Goal: Navigation & Orientation: Find specific page/section

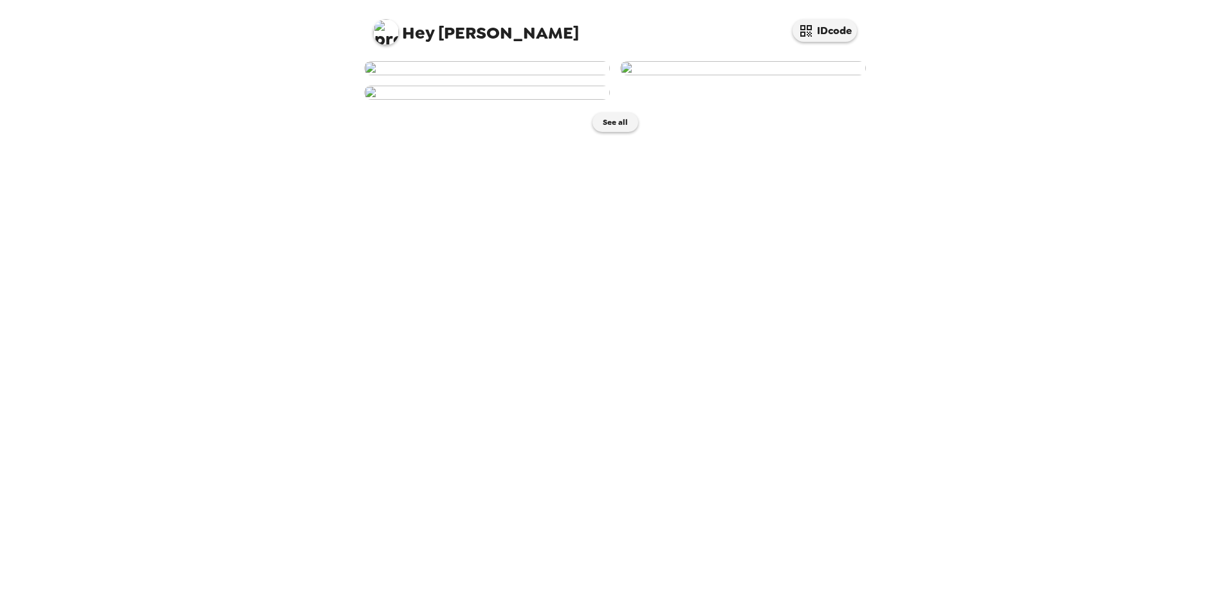
scroll to position [134, 0]
click at [615, 132] on button "See all" at bounding box center [615, 122] width 46 height 19
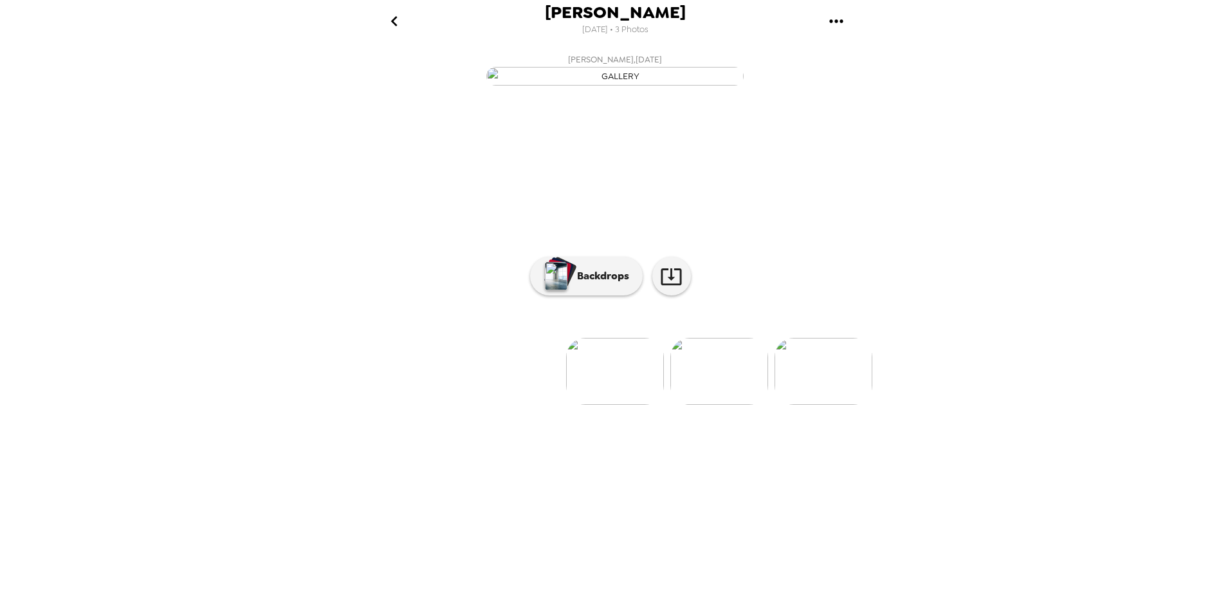
click at [752, 405] on img at bounding box center [719, 371] width 98 height 67
click at [744, 405] on img at bounding box center [720, 371] width 98 height 67
click at [387, 405] on img at bounding box center [409, 371] width 98 height 67
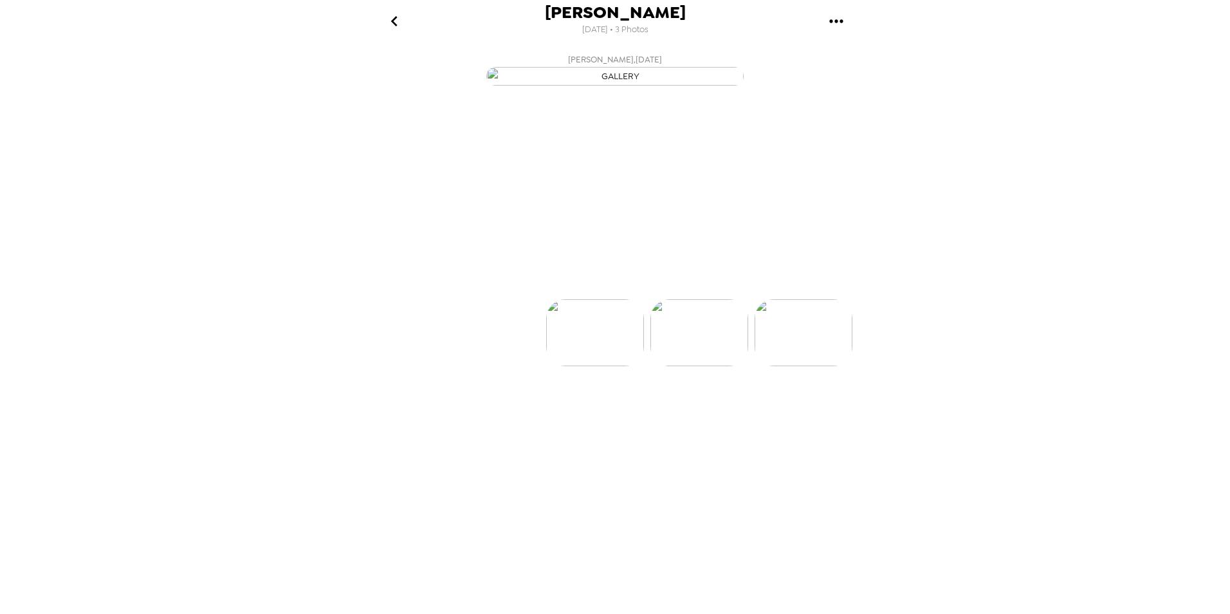
scroll to position [0, 0]
click at [601, 284] on p "Backdrops" at bounding box center [599, 275] width 59 height 15
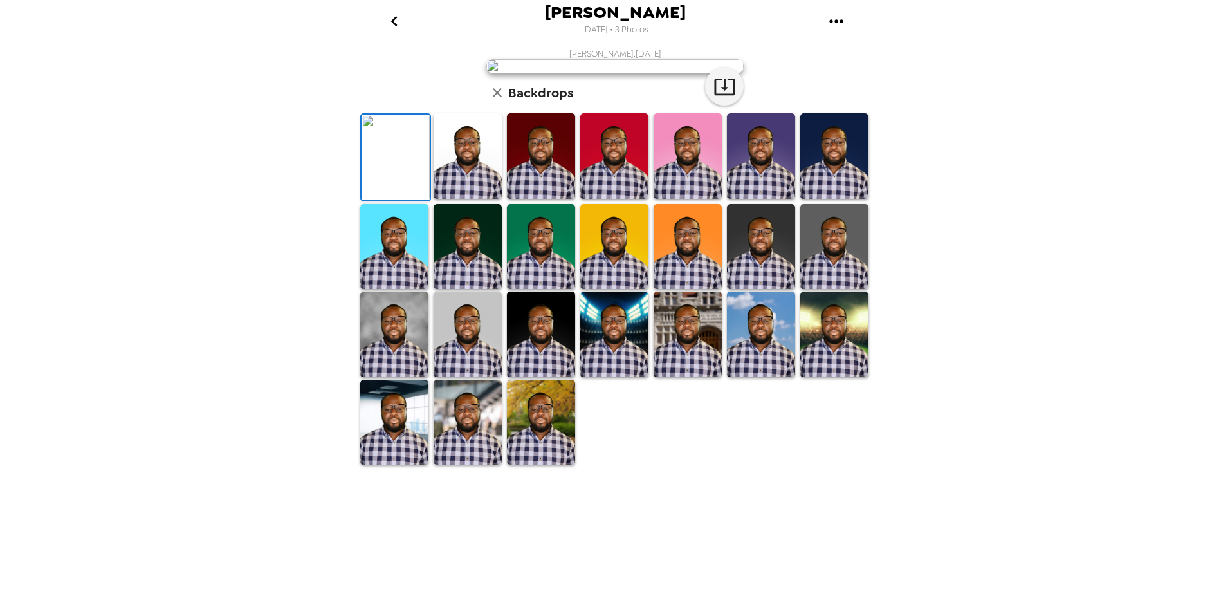
scroll to position [183, 0]
click at [556, 433] on img at bounding box center [541, 422] width 68 height 86
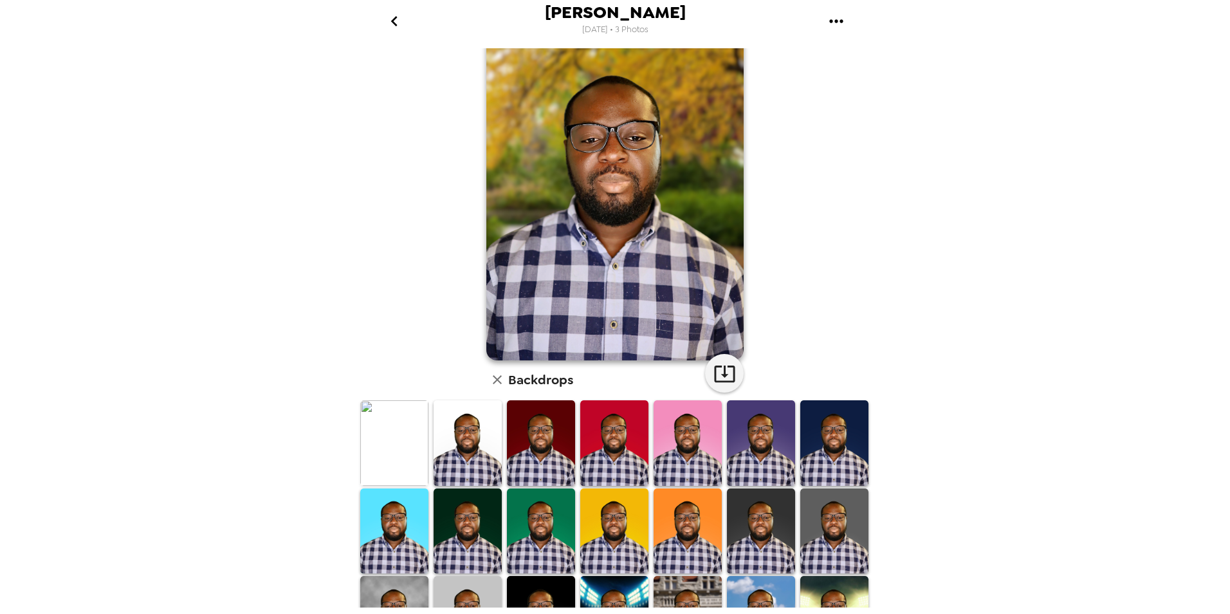
scroll to position [0, 0]
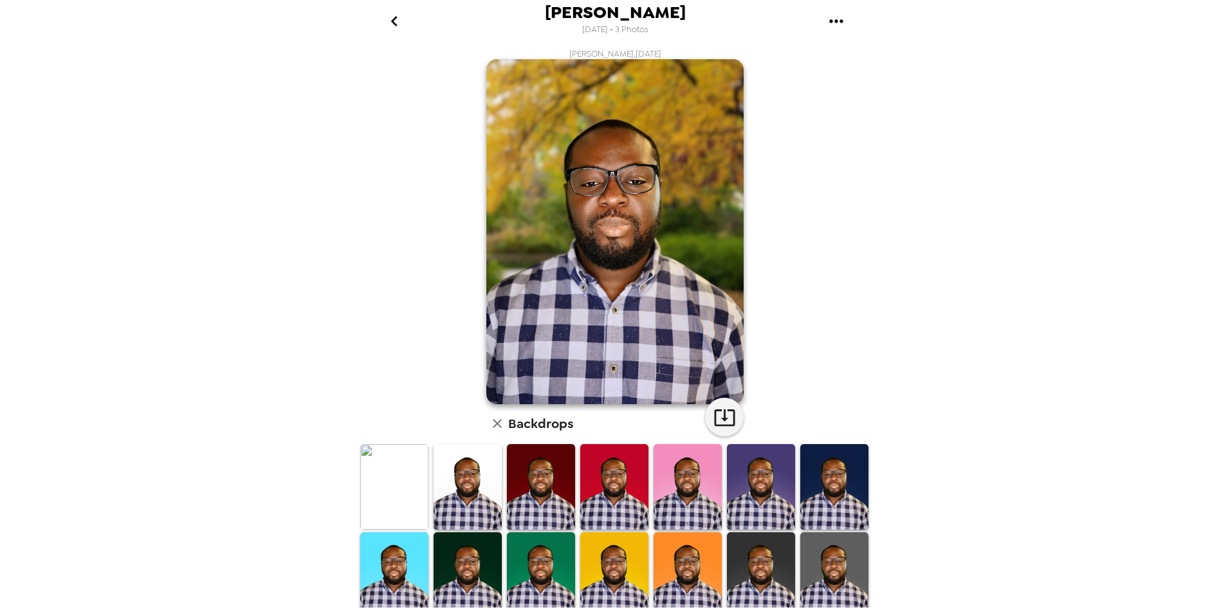
click at [399, 433] on img at bounding box center [394, 487] width 68 height 86
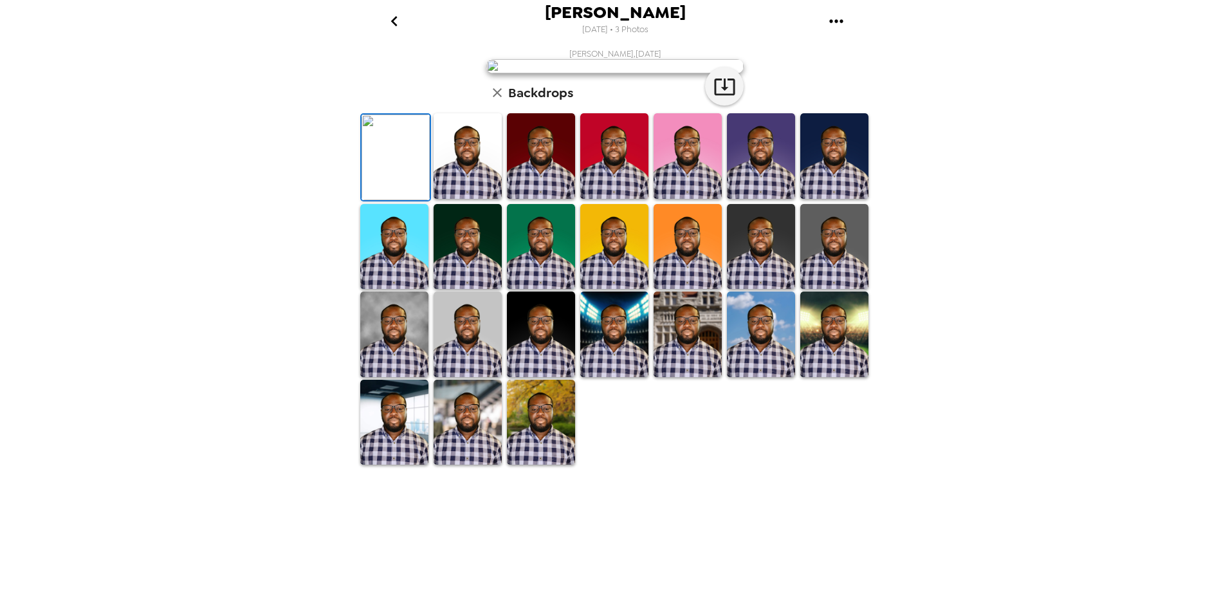
click at [468, 199] on img at bounding box center [467, 156] width 68 height 86
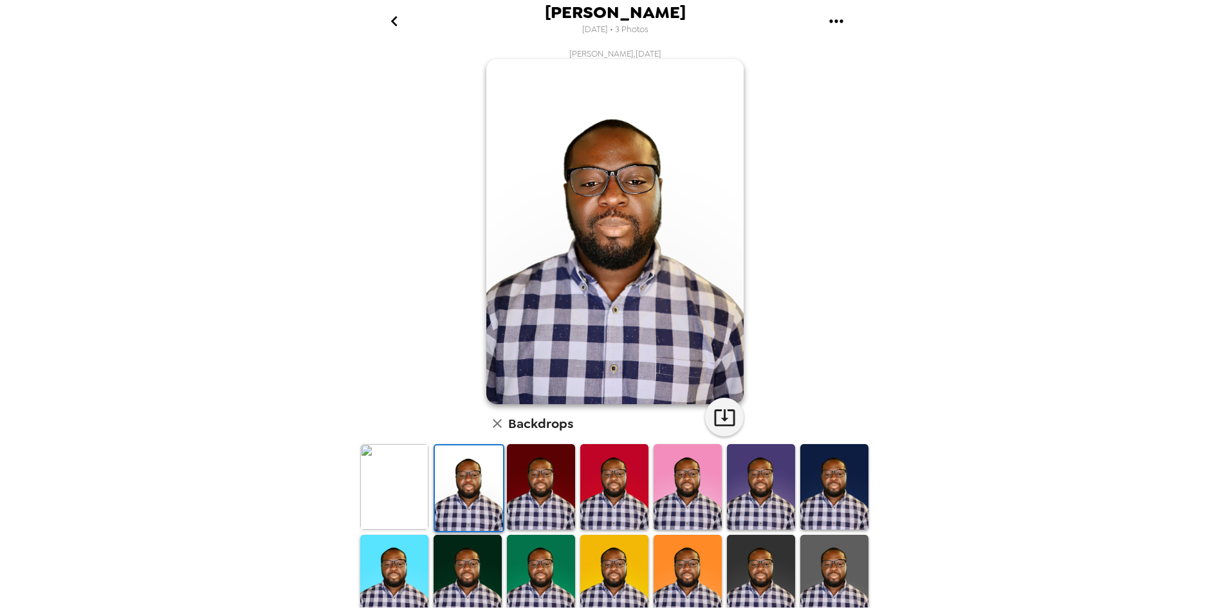
click at [547, 433] on img at bounding box center [541, 487] width 68 height 86
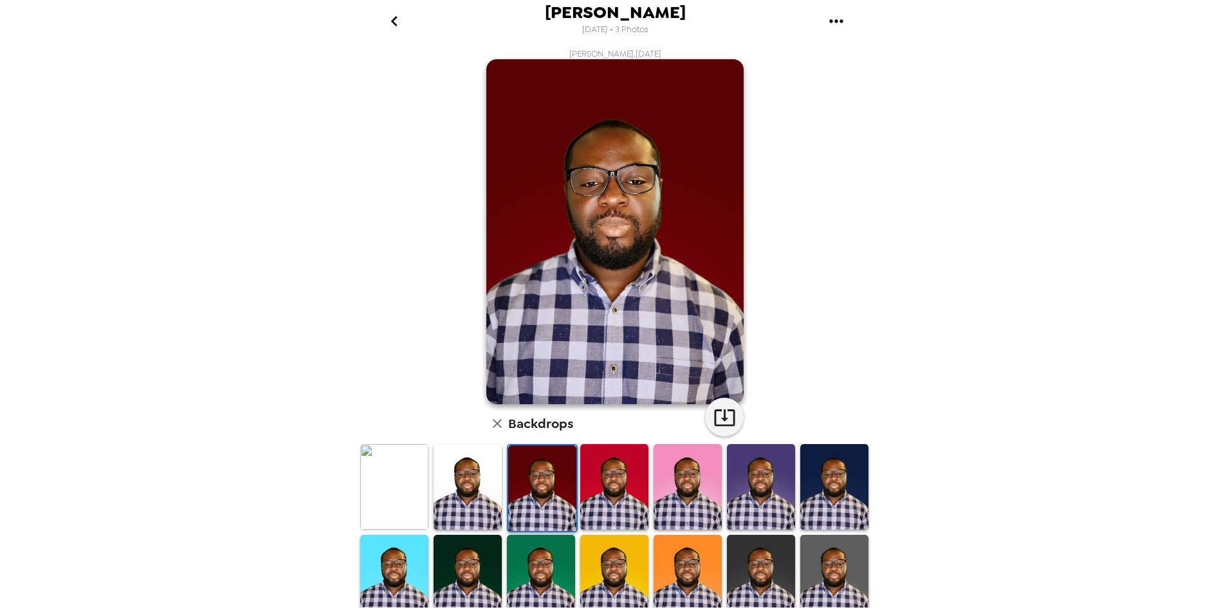
click at [452, 433] on img at bounding box center [467, 487] width 68 height 86
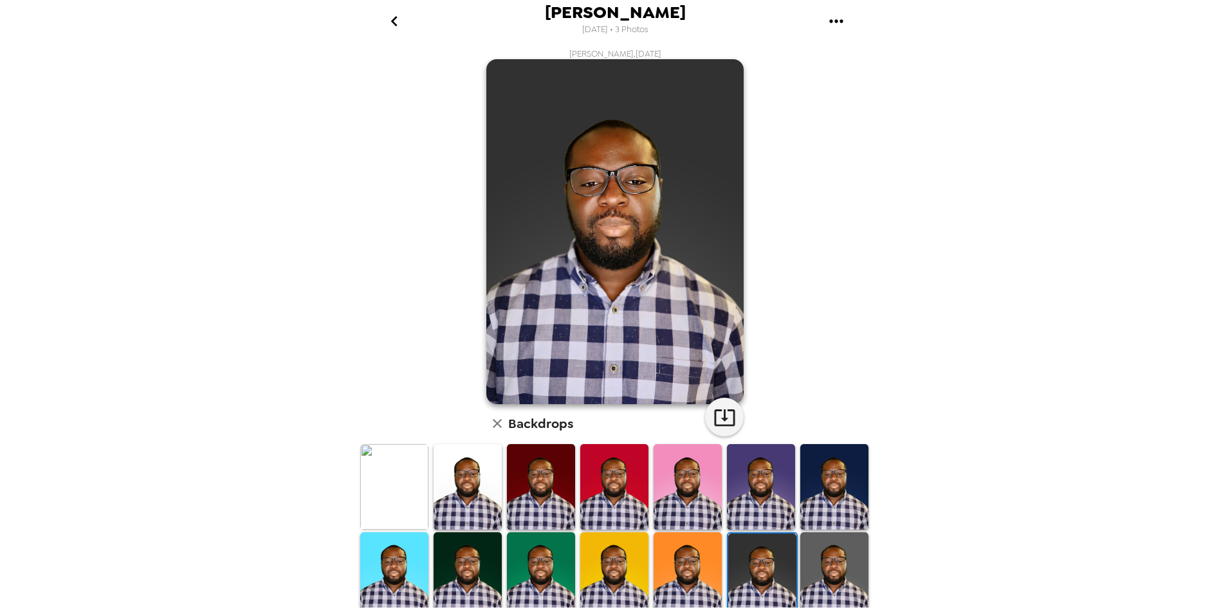
scroll to position [64, 0]
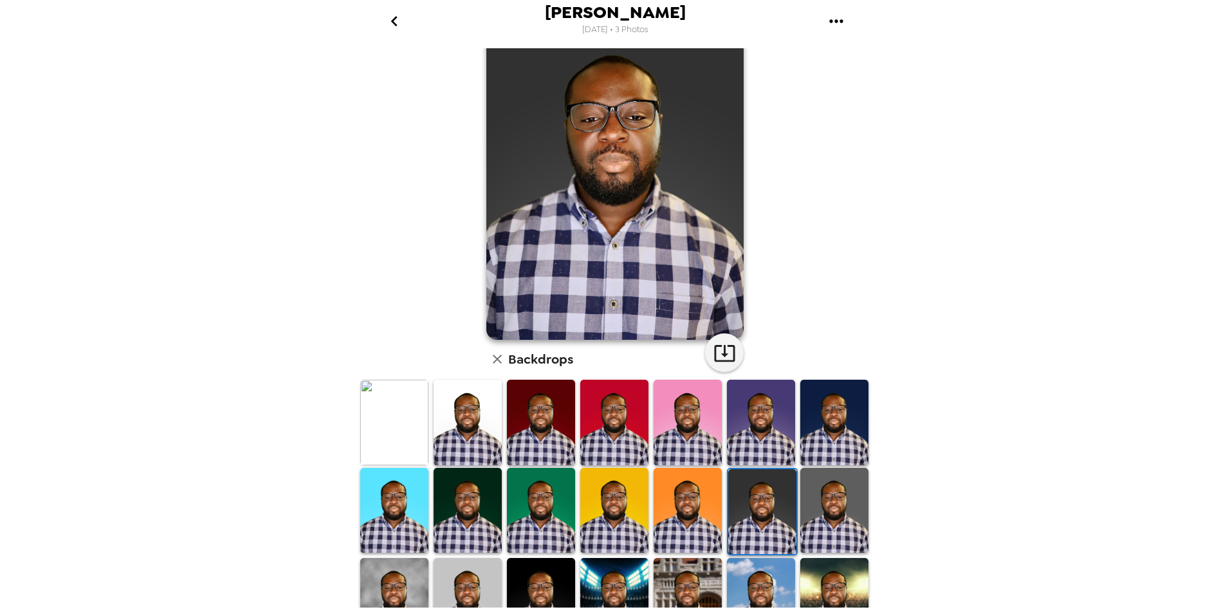
click at [827, 509] on img at bounding box center [834, 510] width 68 height 85
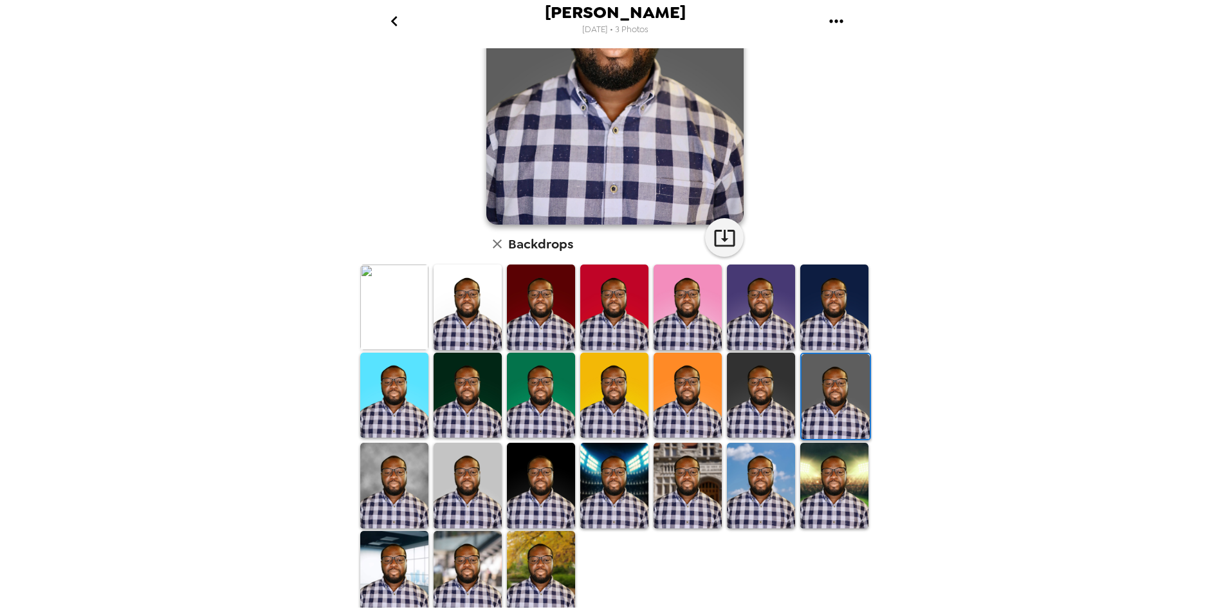
scroll to position [183, 0]
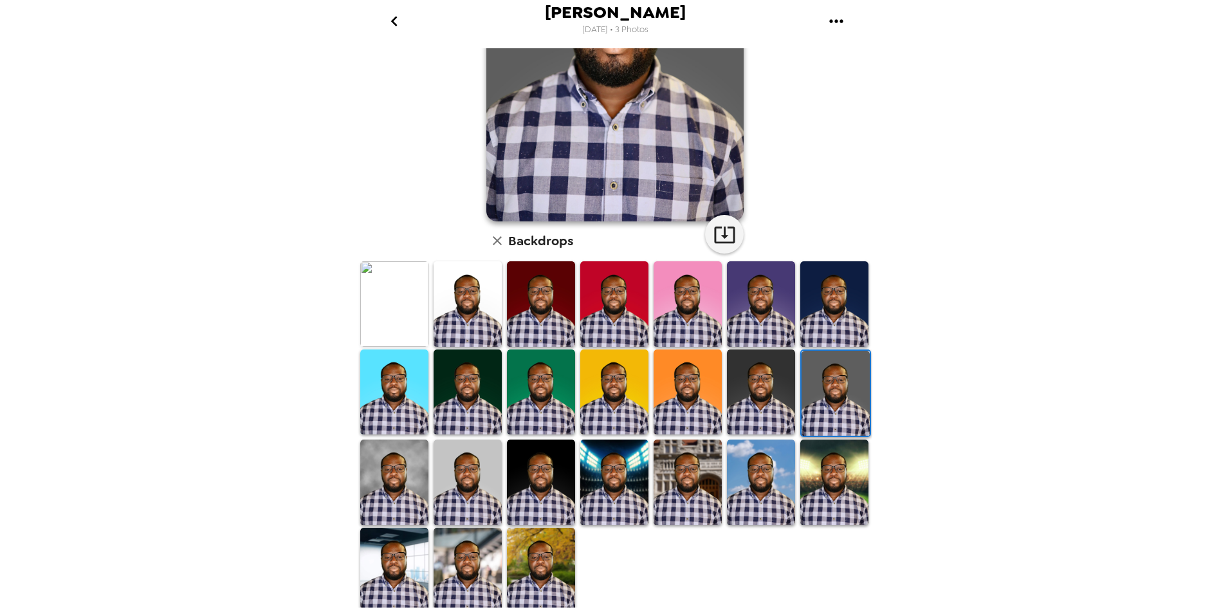
drag, startPoint x: 404, startPoint y: 480, endPoint x: 513, endPoint y: 516, distance: 114.5
click at [402, 480] on img at bounding box center [394, 481] width 68 height 85
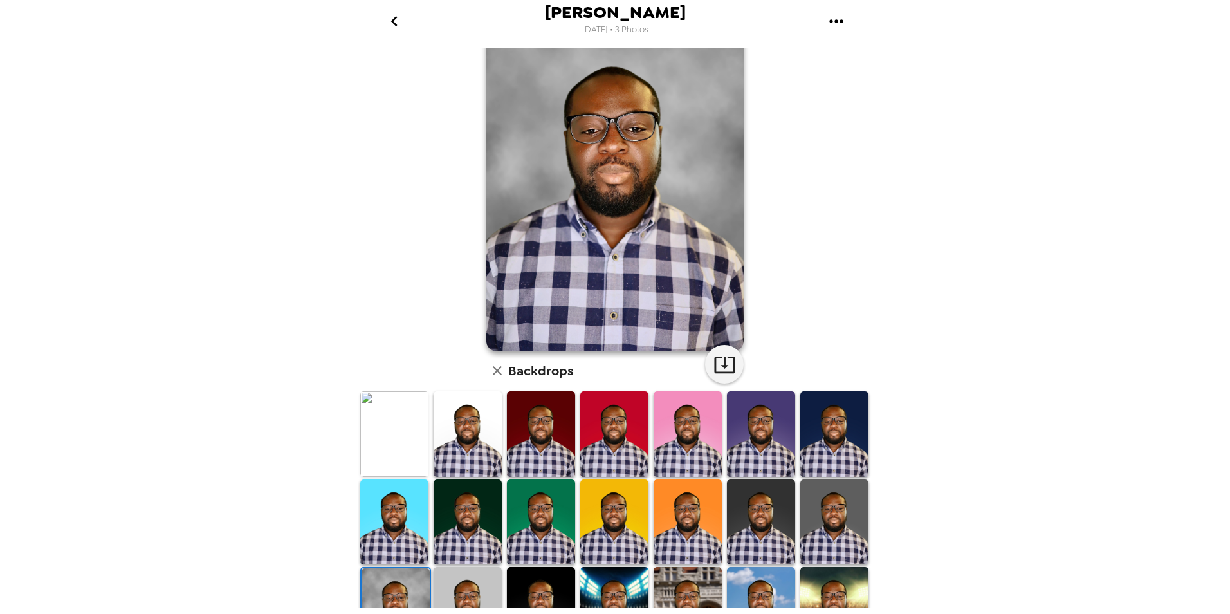
scroll to position [0, 0]
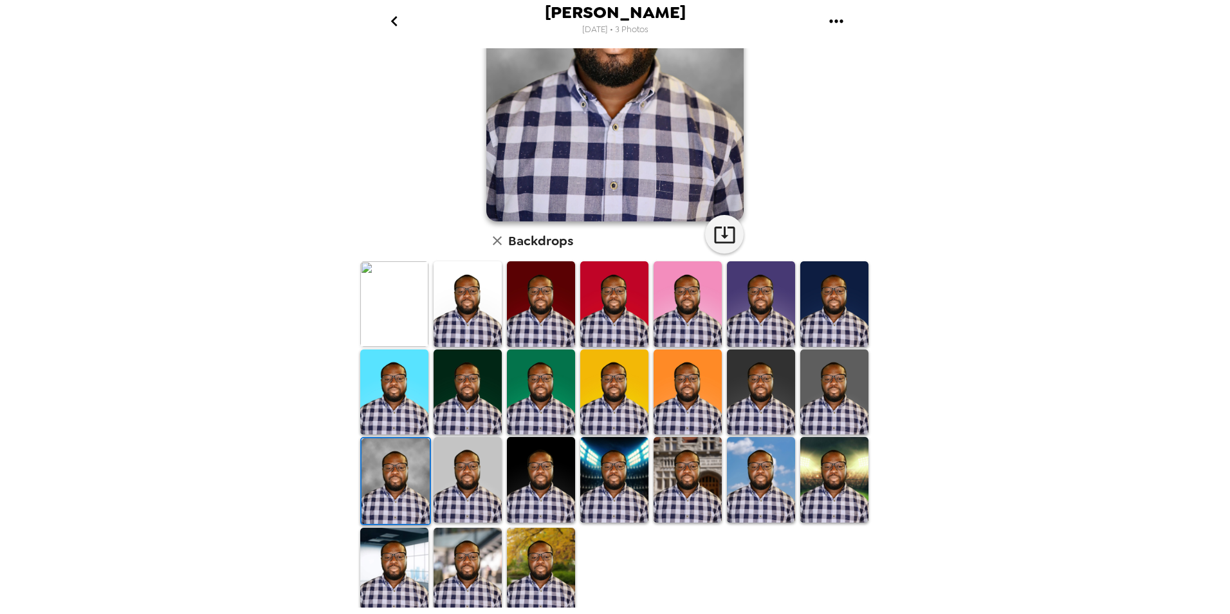
click at [475, 504] on img at bounding box center [467, 479] width 68 height 85
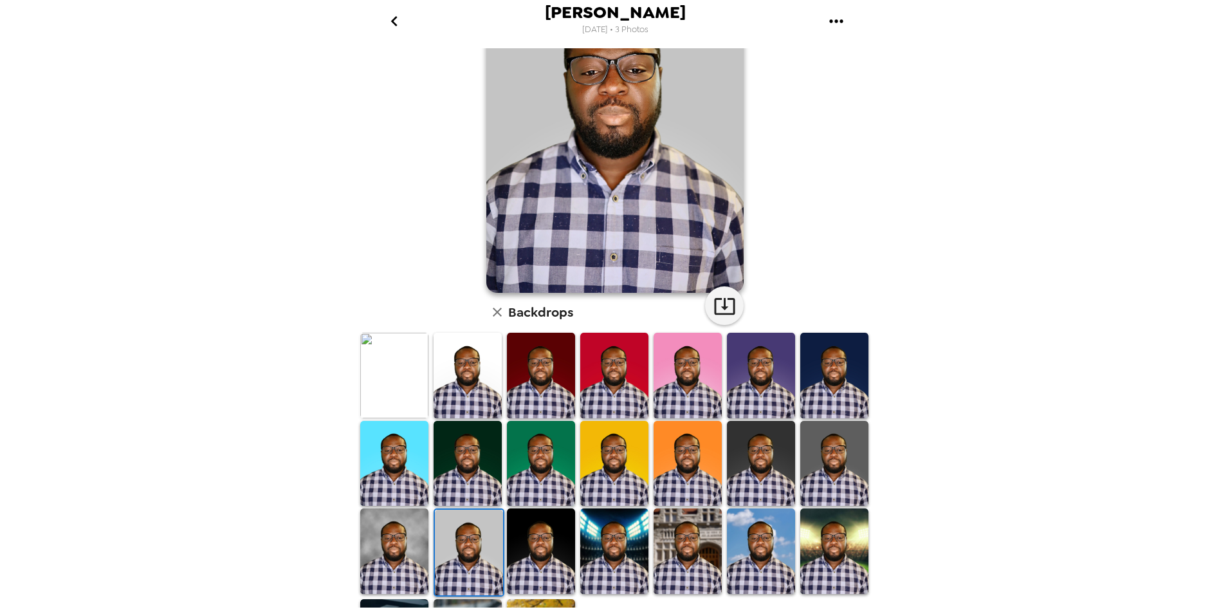
scroll to position [129, 0]
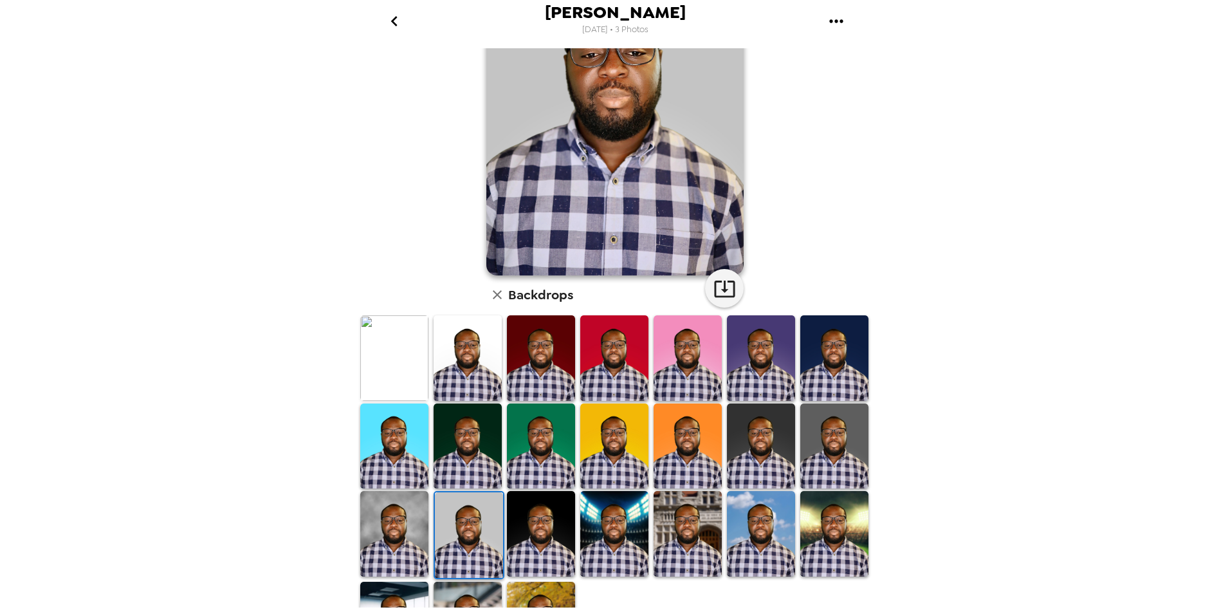
click at [527, 520] on img at bounding box center [541, 533] width 68 height 85
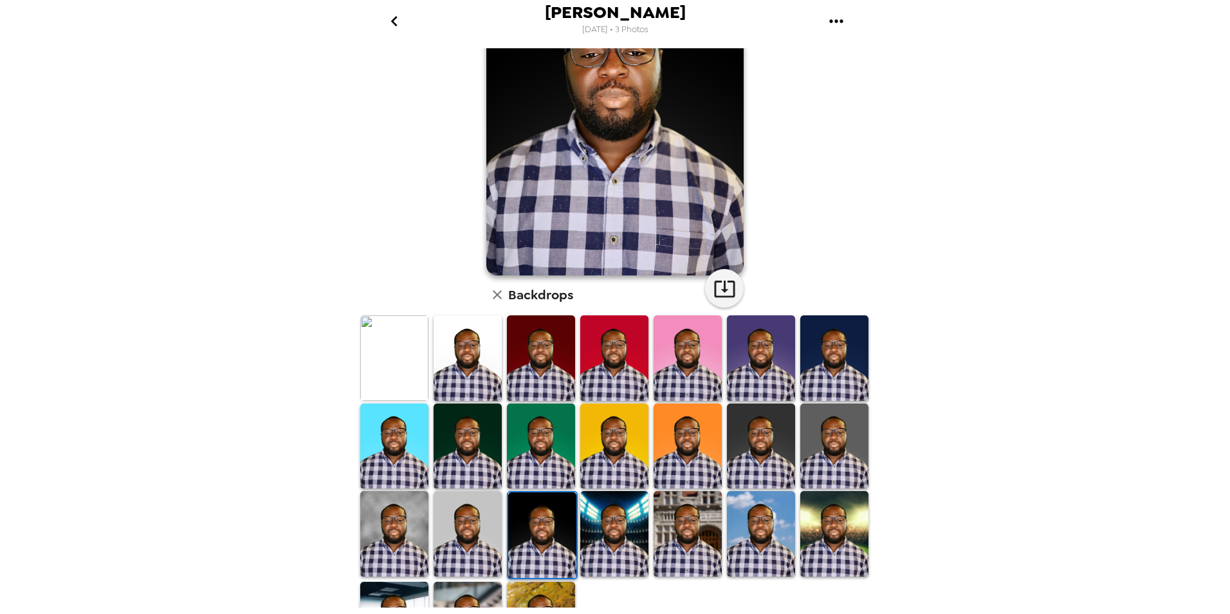
click at [608, 515] on img at bounding box center [614, 533] width 68 height 85
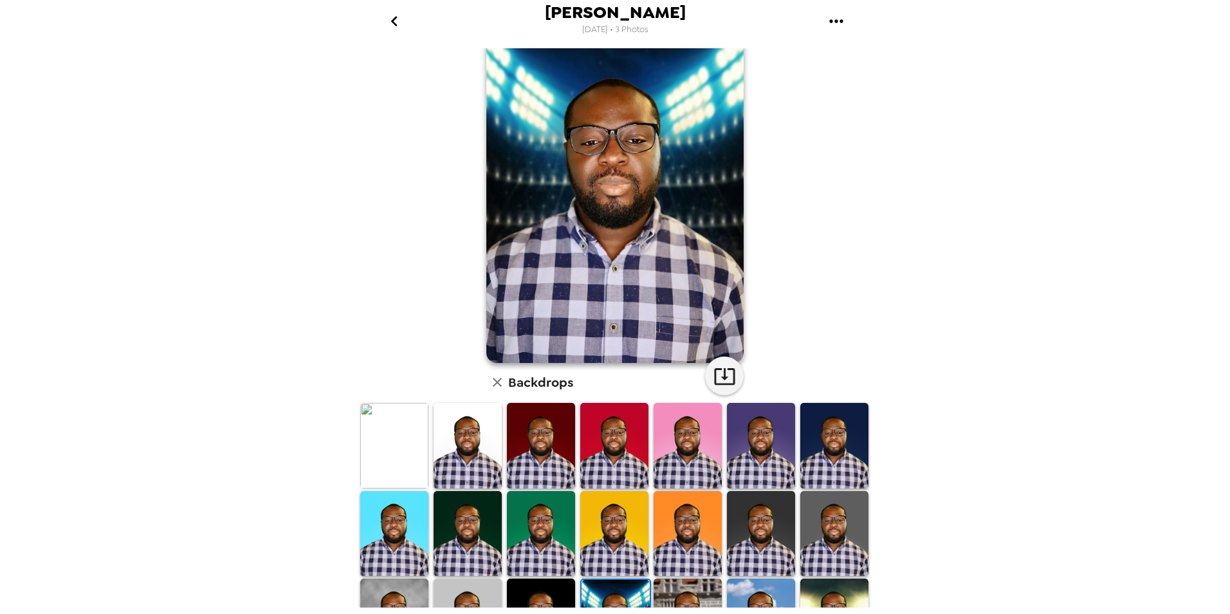
scroll to position [64, 0]
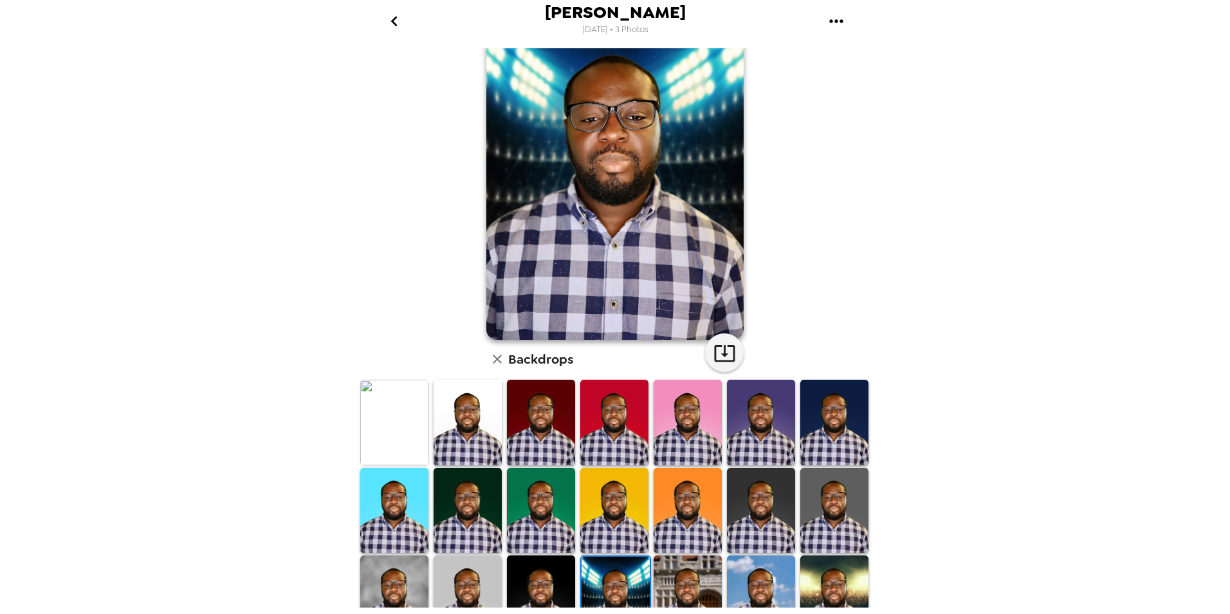
click at [683, 571] on img at bounding box center [687, 597] width 68 height 85
